Goal: Transaction & Acquisition: Purchase product/service

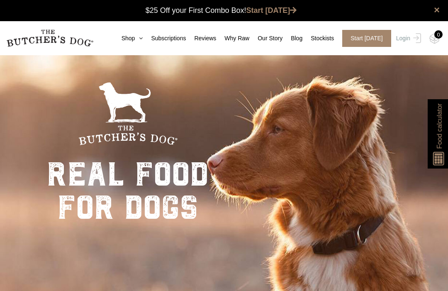
click at [135, 37] on icon at bounding box center [139, 38] width 8 height 6
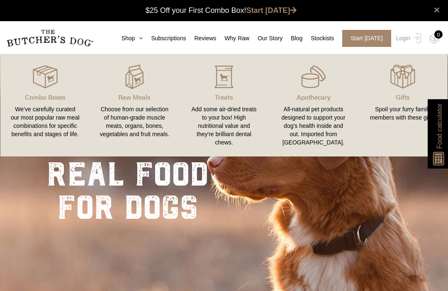
click at [143, 120] on div "Choose from our selection of human-grade muscle meats, organs, bones, vegetable…" at bounding box center [135, 121] width 70 height 33
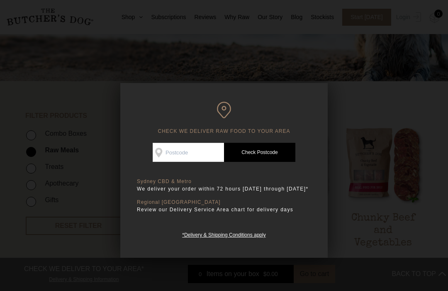
scroll to position [127, 0]
click at [191, 148] on input "Check Availability At" at bounding box center [188, 152] width 71 height 19
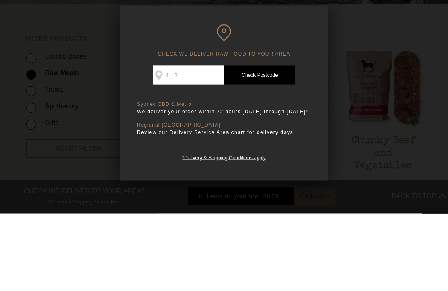
type input "4112"
click at [274, 143] on link "Check Postcode" at bounding box center [259, 152] width 71 height 19
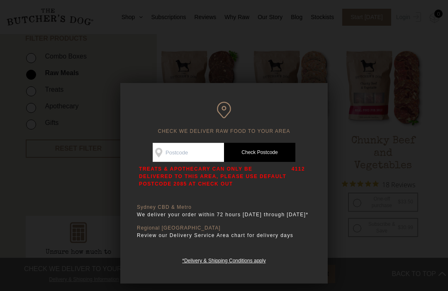
click at [21, 181] on div at bounding box center [224, 145] width 448 height 291
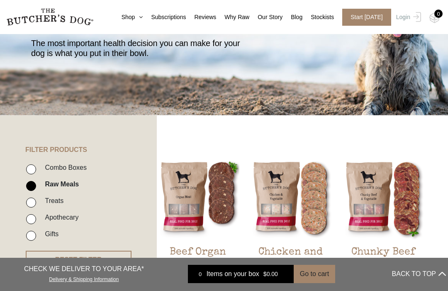
scroll to position [92, 0]
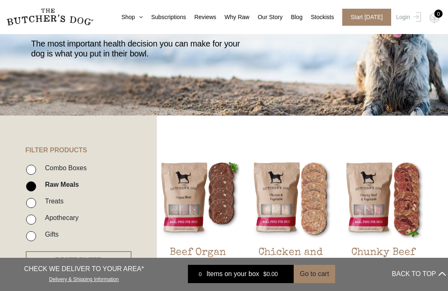
click at [31, 207] on input "Treats" at bounding box center [31, 203] width 10 height 10
checkbox input "true"
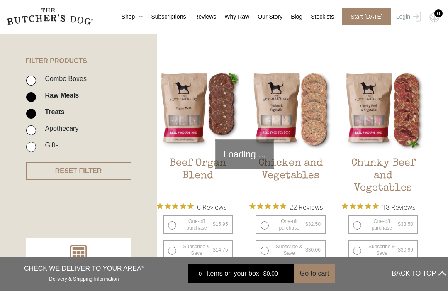
scroll to position [187, 0]
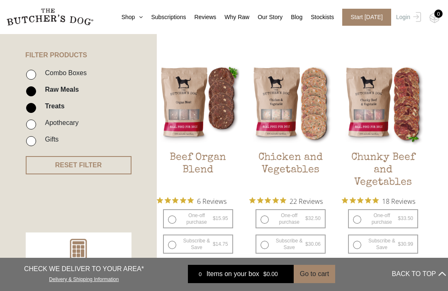
click at [29, 92] on input "Raw Meals" at bounding box center [31, 91] width 10 height 10
checkbox input "false"
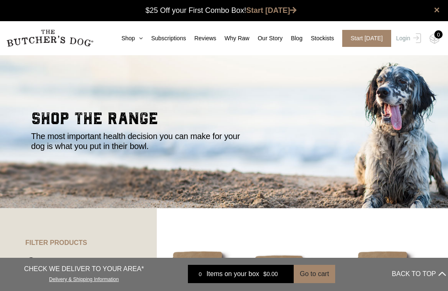
click at [316, 36] on link "Stockists" at bounding box center [318, 38] width 32 height 9
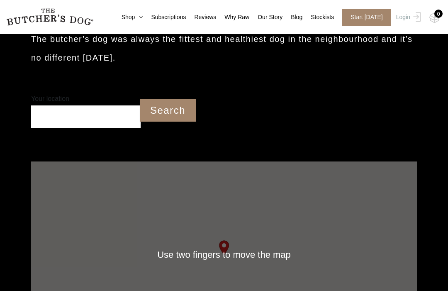
scroll to position [212, 0]
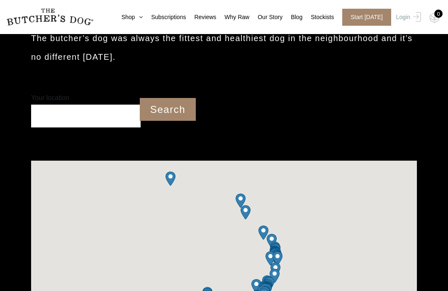
click at [107, 108] on input "Your location" at bounding box center [85, 116] width 109 height 23
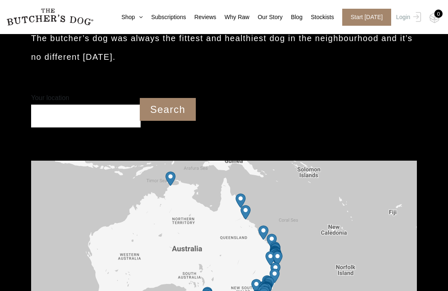
scroll to position [212, 0]
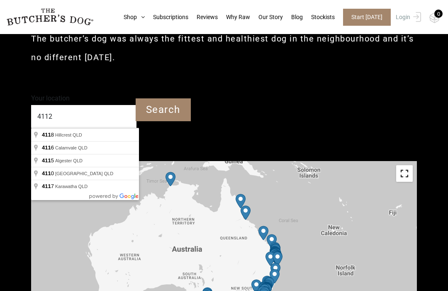
type input "4112"
click at [172, 107] on input "Search" at bounding box center [163, 109] width 55 height 23
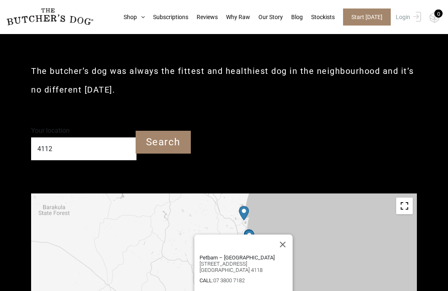
scroll to position [173, 0]
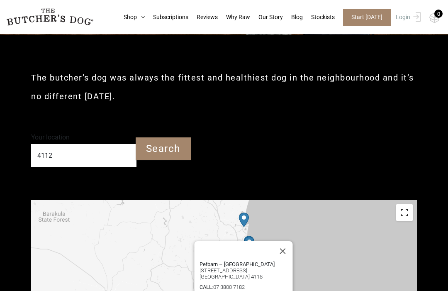
click at [135, 20] on link "Shop" at bounding box center [129, 17] width 29 height 9
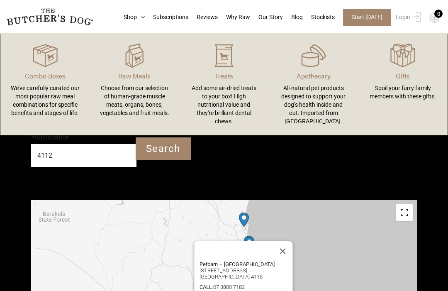
click at [33, 97] on div "We’ve carefully curated our most popular raw meal combinations for specific ben…" at bounding box center [45, 100] width 70 height 33
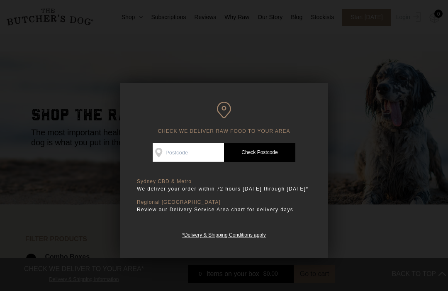
scroll to position [4, 0]
click at [189, 156] on input "Check Availability At" at bounding box center [188, 152] width 71 height 19
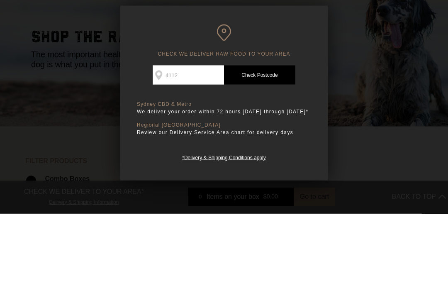
type input "4112"
click at [273, 143] on link "Check Postcode" at bounding box center [259, 152] width 71 height 19
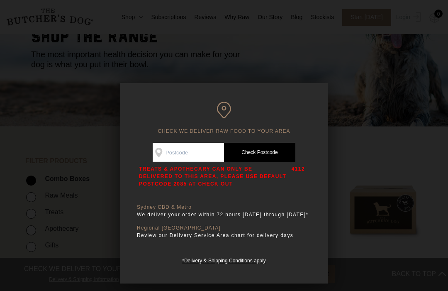
click at [370, 173] on div at bounding box center [224, 145] width 448 height 291
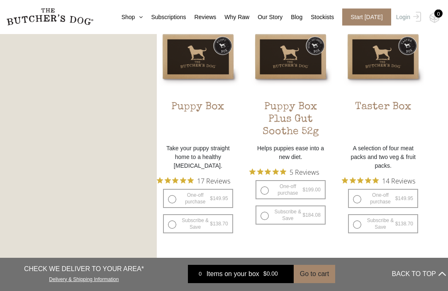
scroll to position [486, 0]
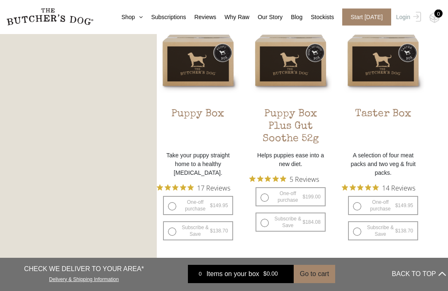
click at [213, 175] on p "Take your puppy straight home to a healthy raw diet." at bounding box center [198, 164] width 83 height 26
click at [211, 177] on p "Take your puppy straight home to a healthy [MEDICAL_DATA]." at bounding box center [198, 164] width 83 height 26
click at [0, 0] on img at bounding box center [0, 0] width 0 height 0
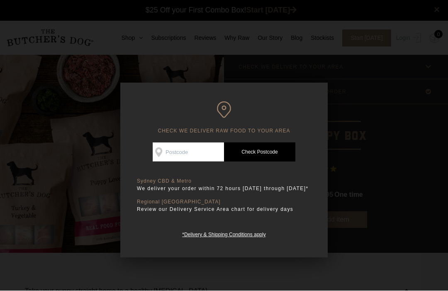
scroll to position [0, 0]
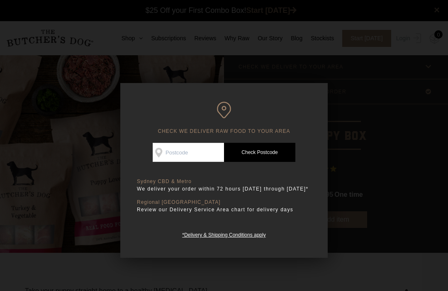
click at [190, 151] on input "Check Availability At" at bounding box center [188, 152] width 71 height 19
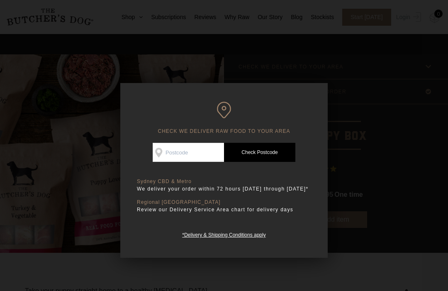
scroll to position [0, 0]
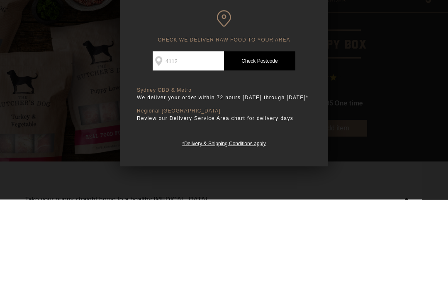
type input "4112"
click at [270, 143] on link "Check Postcode" at bounding box center [259, 152] width 71 height 19
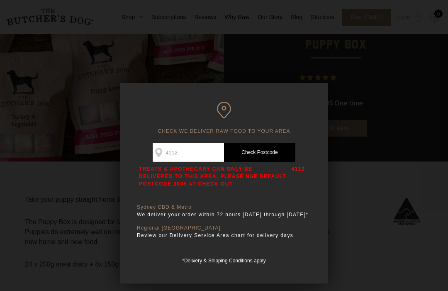
click at [31, 163] on div at bounding box center [224, 145] width 448 height 291
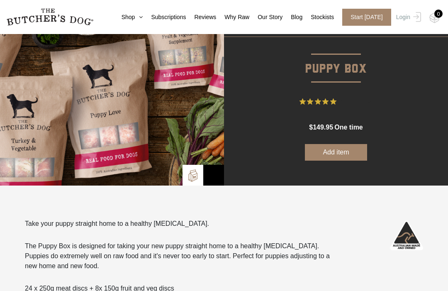
scroll to position [0, 0]
